Goal: Information Seeking & Learning: Learn about a topic

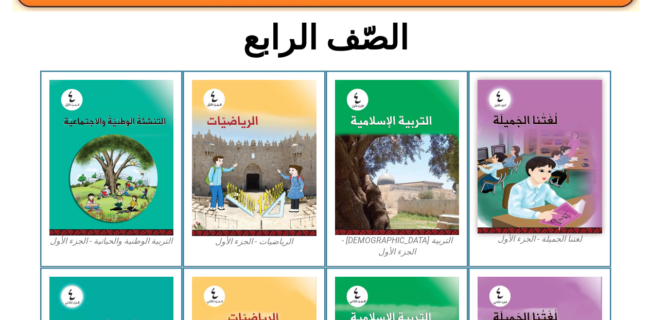
scroll to position [252, 0]
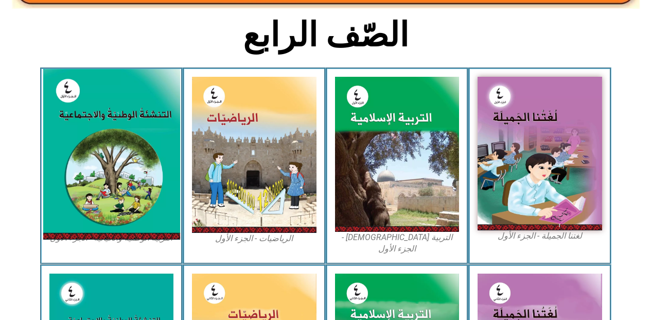
click at [77, 122] on img at bounding box center [111, 154] width 137 height 170
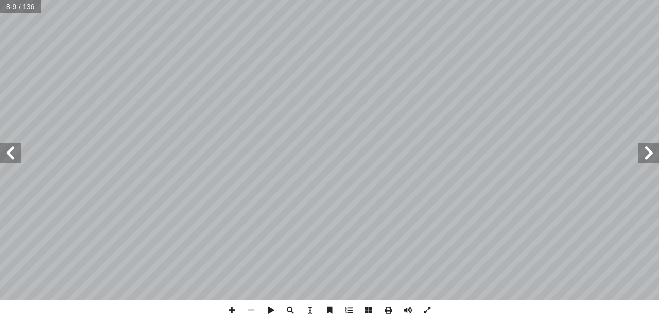
click at [644, 151] on span at bounding box center [649, 153] width 21 height 21
click at [229, 312] on span at bounding box center [232, 310] width 20 height 20
click at [251, 311] on span at bounding box center [252, 310] width 20 height 20
click at [251, 310] on span at bounding box center [252, 310] width 20 height 20
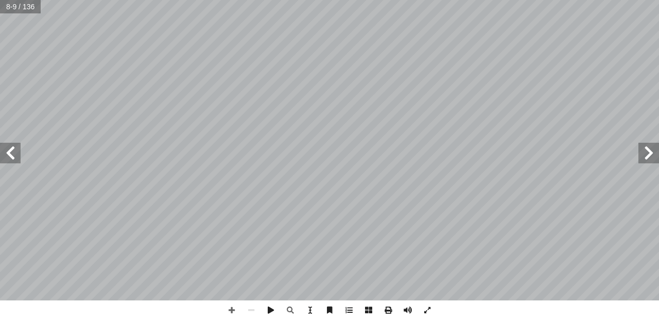
click at [15, 156] on span at bounding box center [10, 153] width 21 height 21
click at [648, 149] on span at bounding box center [649, 153] width 21 height 21
click at [228, 310] on span at bounding box center [232, 310] width 20 height 20
click at [230, 306] on span at bounding box center [232, 310] width 20 height 20
click at [12, 158] on span at bounding box center [10, 153] width 21 height 21
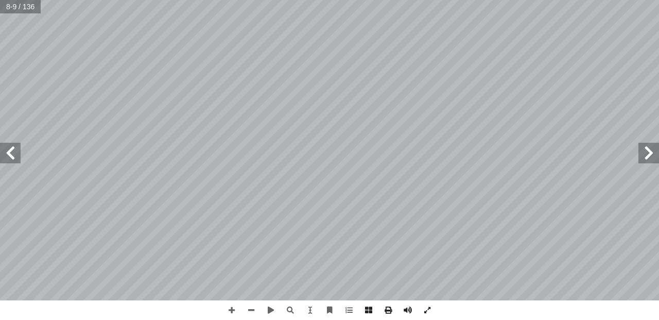
click at [12, 158] on span at bounding box center [10, 153] width 21 height 21
click at [655, 150] on span at bounding box center [649, 153] width 21 height 21
click at [250, 310] on span at bounding box center [252, 310] width 20 height 20
click at [231, 305] on span at bounding box center [232, 310] width 20 height 20
